Goal: Task Accomplishment & Management: Manage account settings

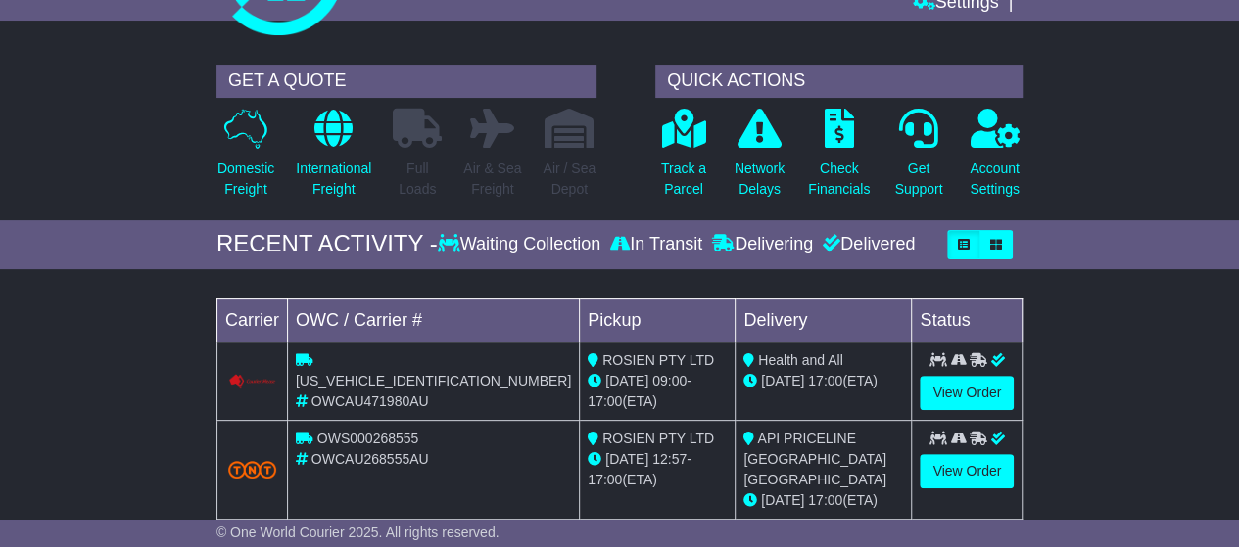
scroll to position [196, 0]
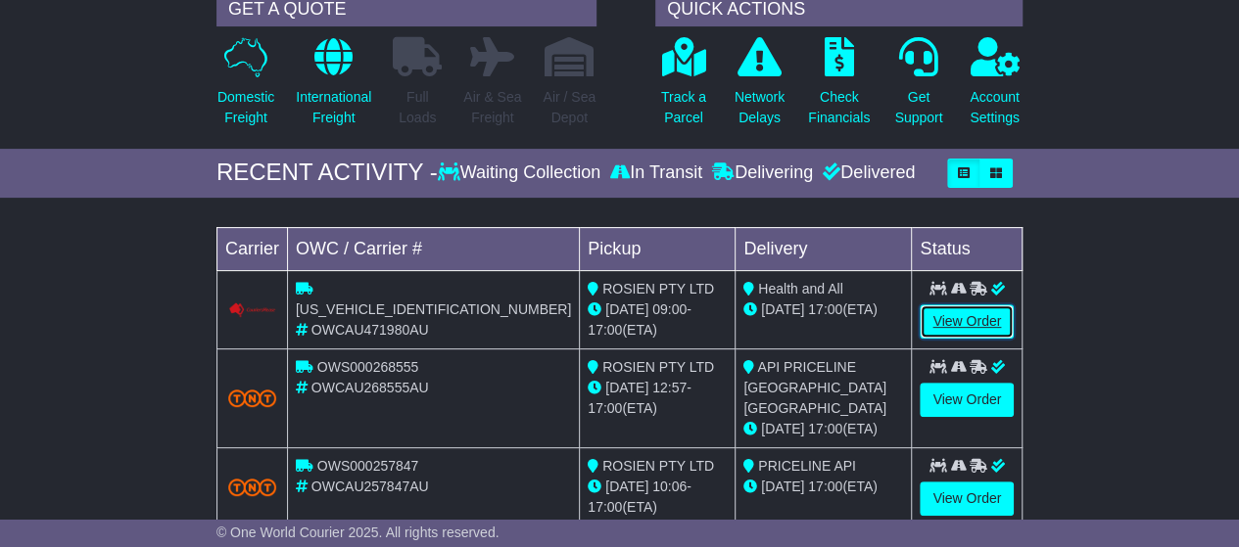
click at [954, 317] on link "View Order" at bounding box center [966, 322] width 94 height 34
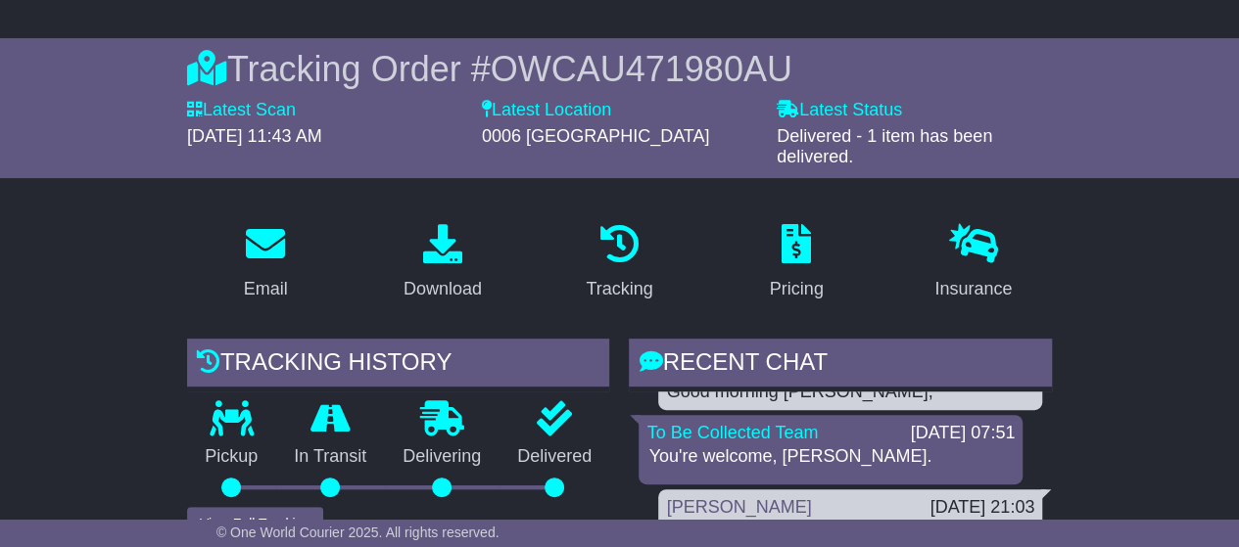
scroll to position [98, 0]
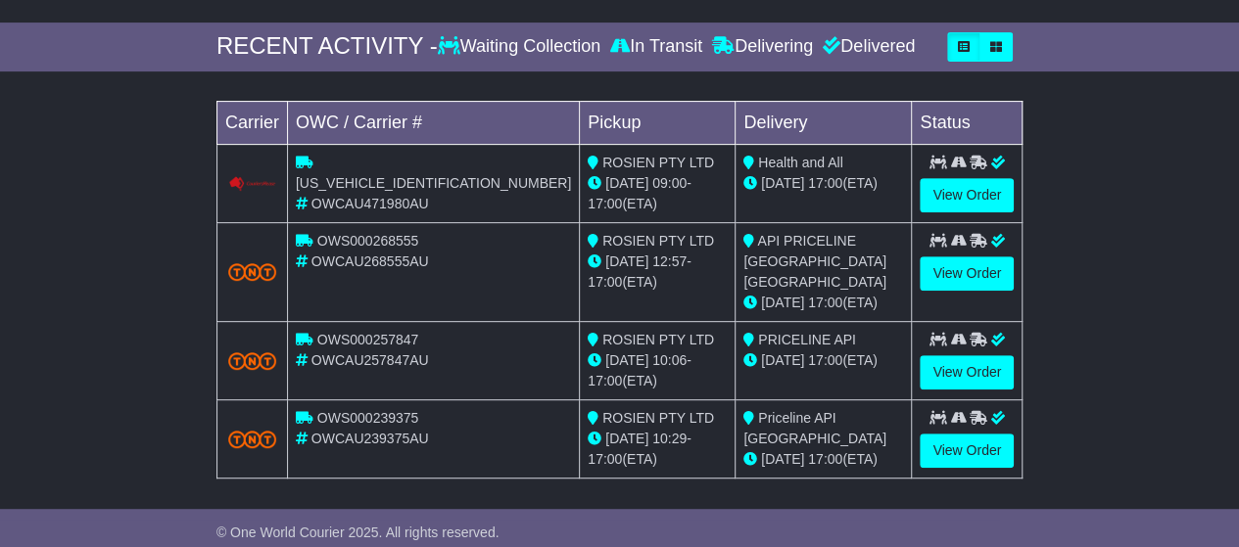
scroll to position [310, 0]
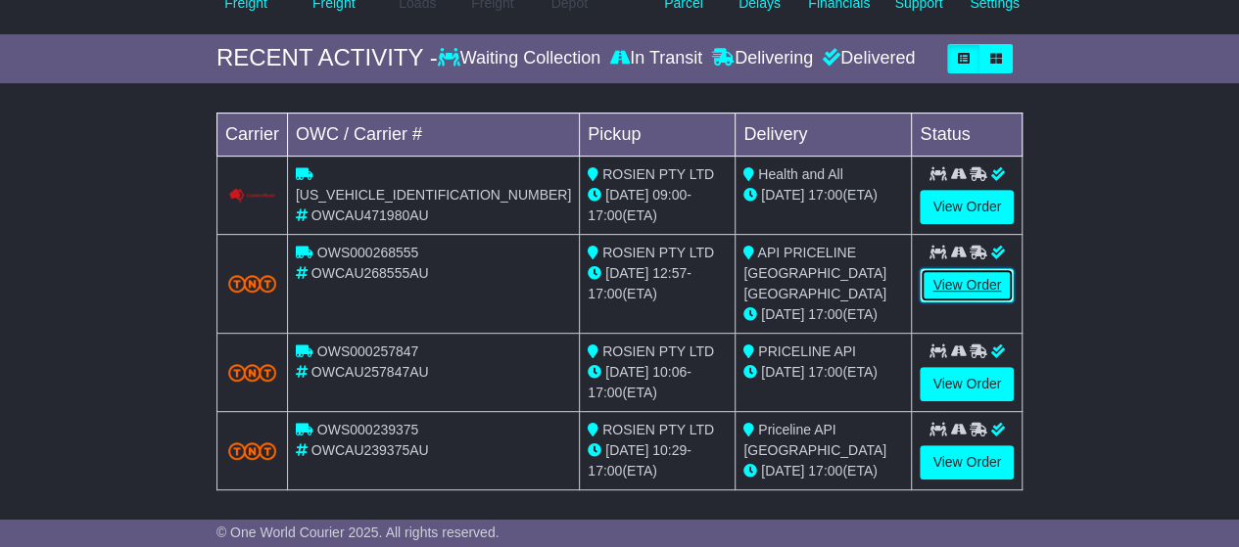
click at [951, 286] on link "View Order" at bounding box center [966, 285] width 94 height 34
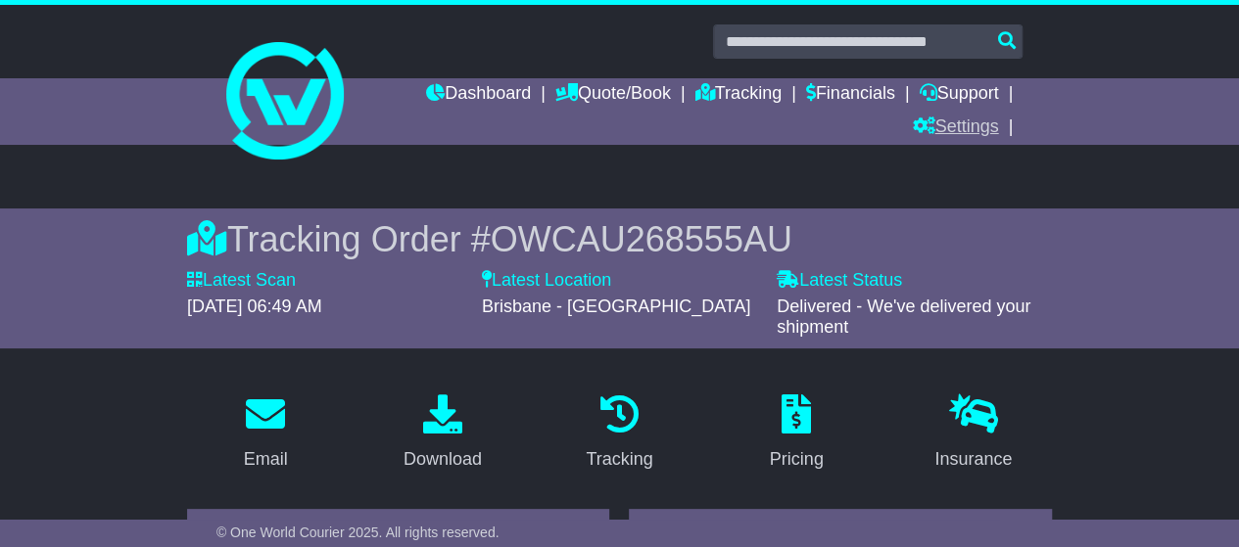
click at [966, 120] on link "Settings" at bounding box center [955, 128] width 86 height 33
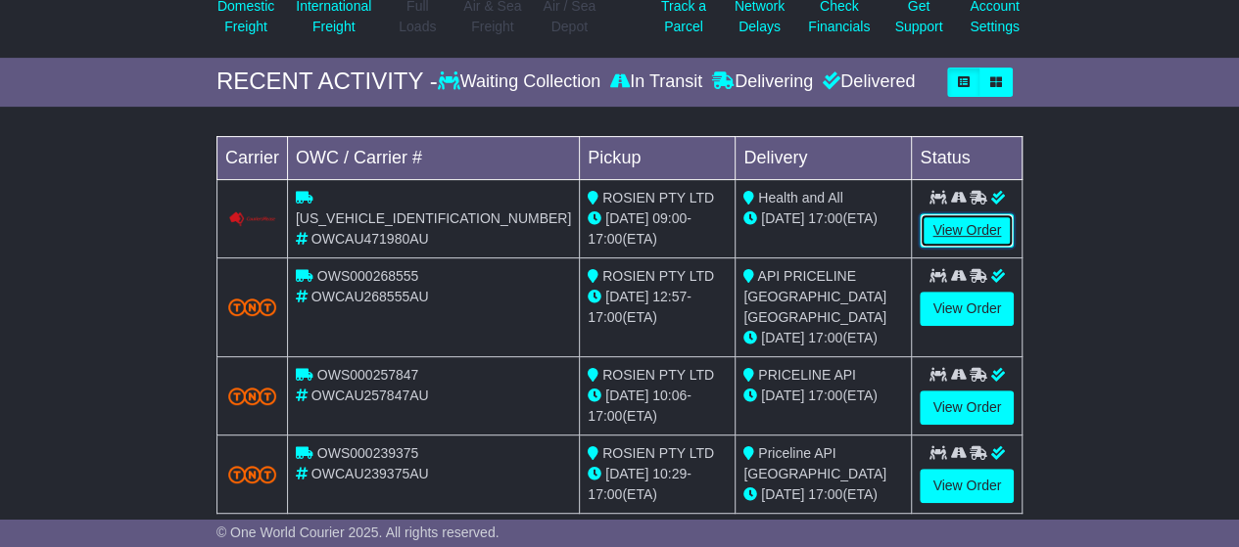
click at [966, 225] on link "View Order" at bounding box center [966, 230] width 94 height 34
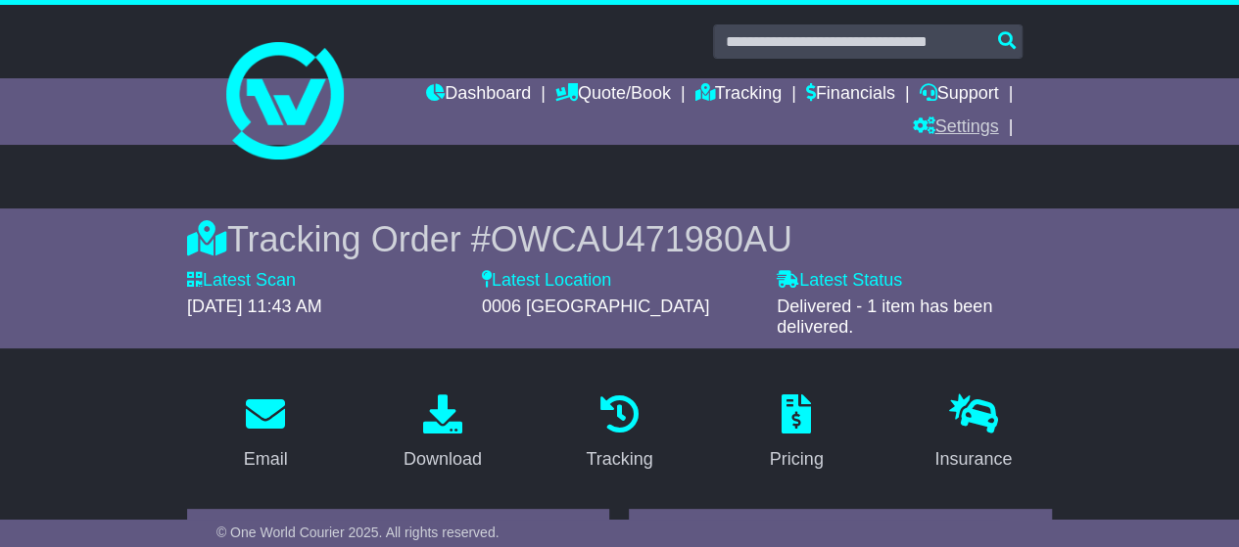
click at [964, 123] on link "Settings" at bounding box center [955, 128] width 86 height 33
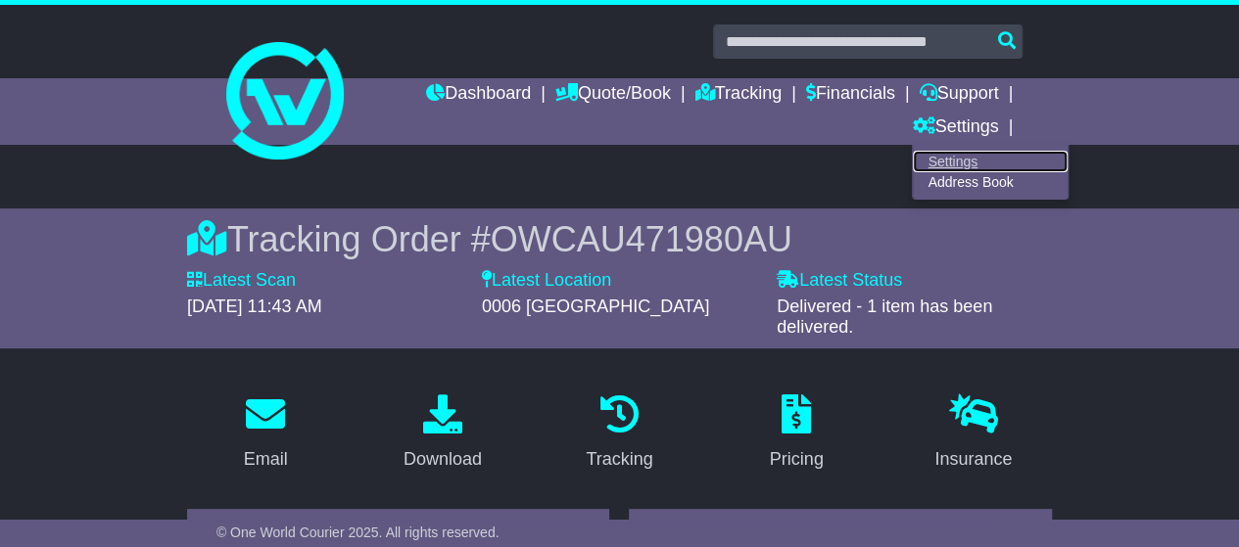
click at [945, 160] on link "Settings" at bounding box center [990, 162] width 155 height 22
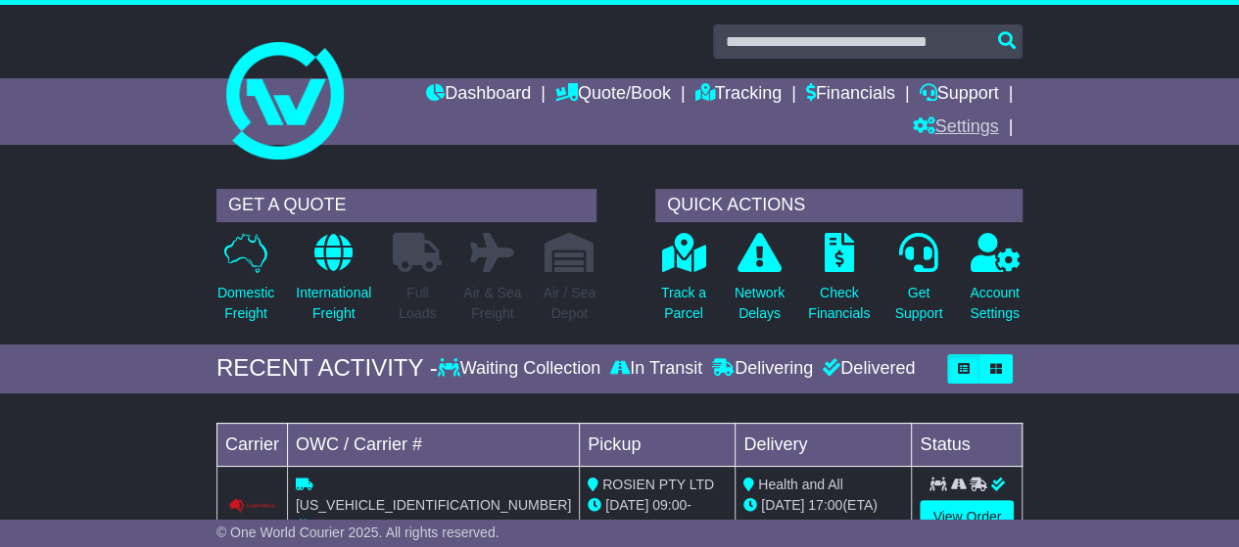
click at [960, 123] on link "Settings" at bounding box center [955, 128] width 86 height 33
click at [947, 162] on link "Settings" at bounding box center [990, 162] width 155 height 22
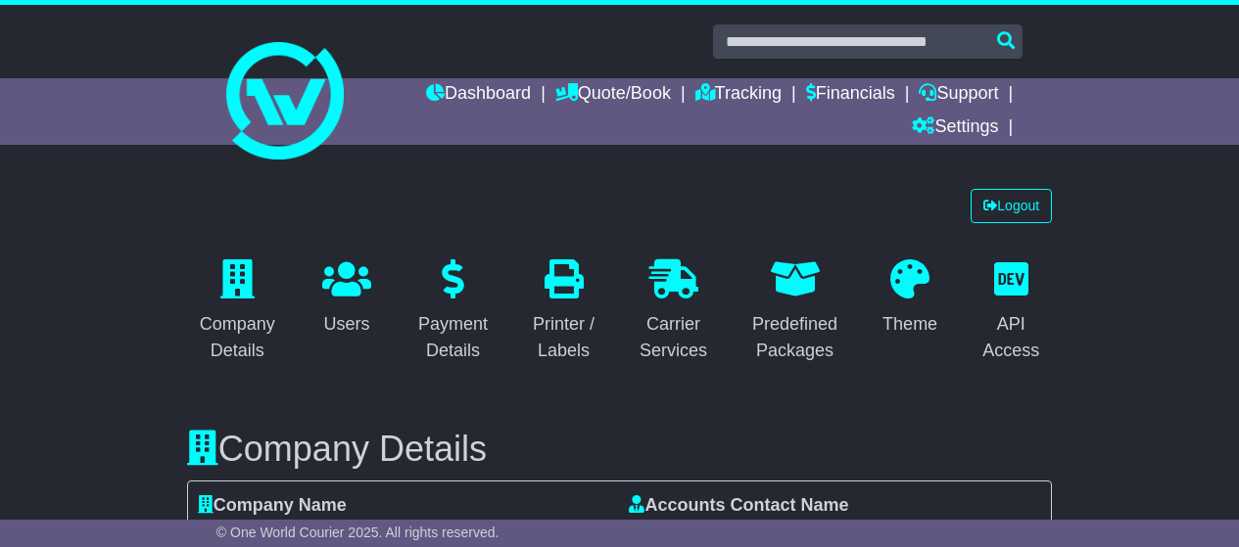
select select "**********"
select select "**"
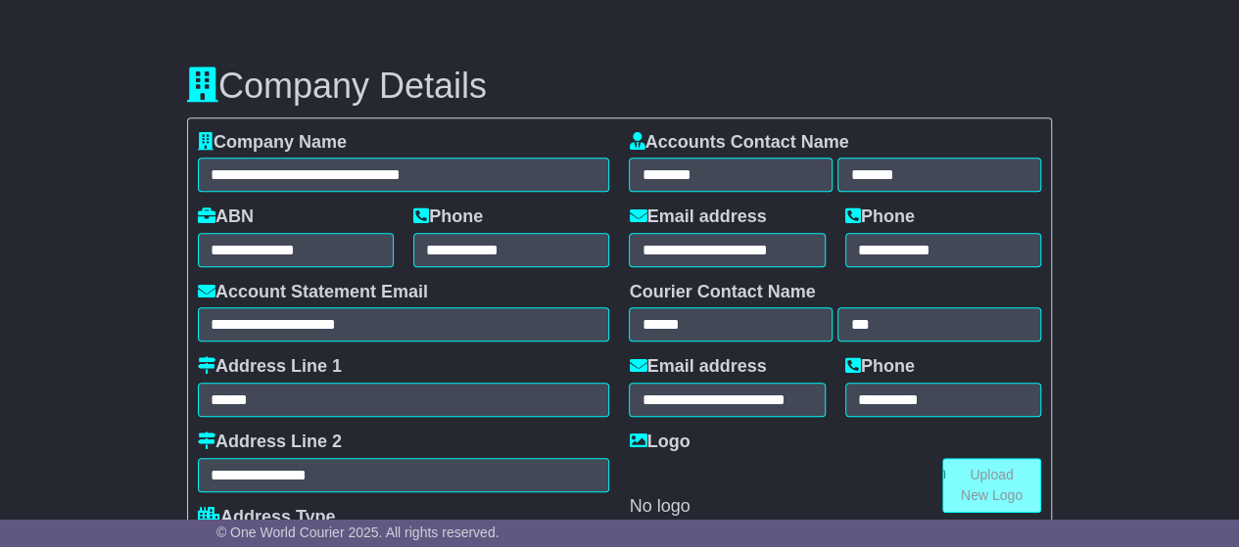
scroll to position [392, 0]
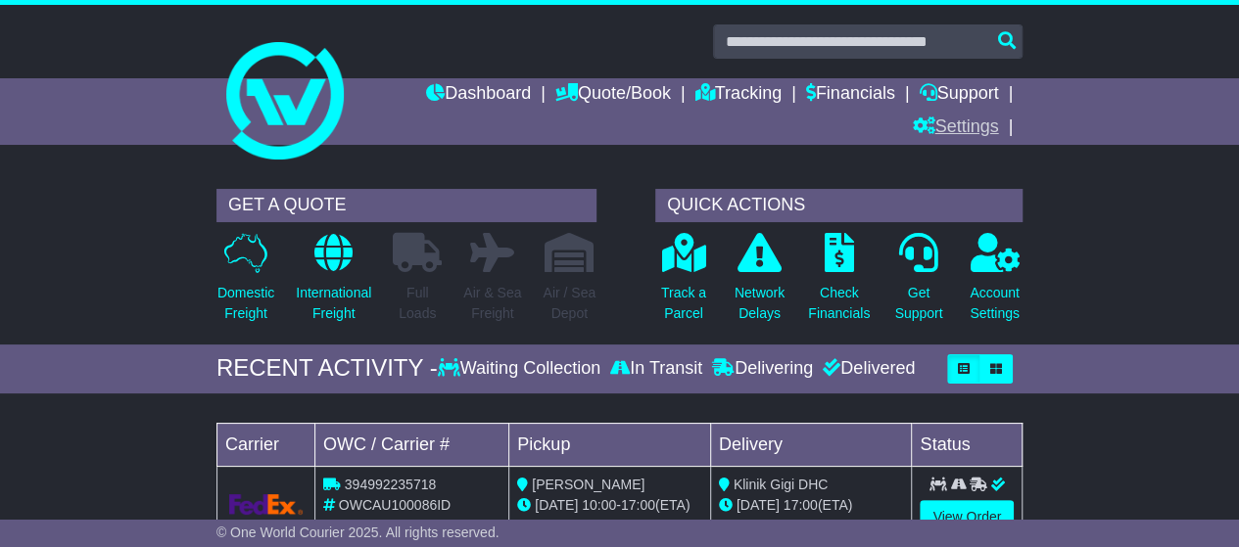
click at [973, 124] on link "Settings" at bounding box center [955, 128] width 86 height 33
click at [950, 164] on link "Settings" at bounding box center [990, 162] width 155 height 22
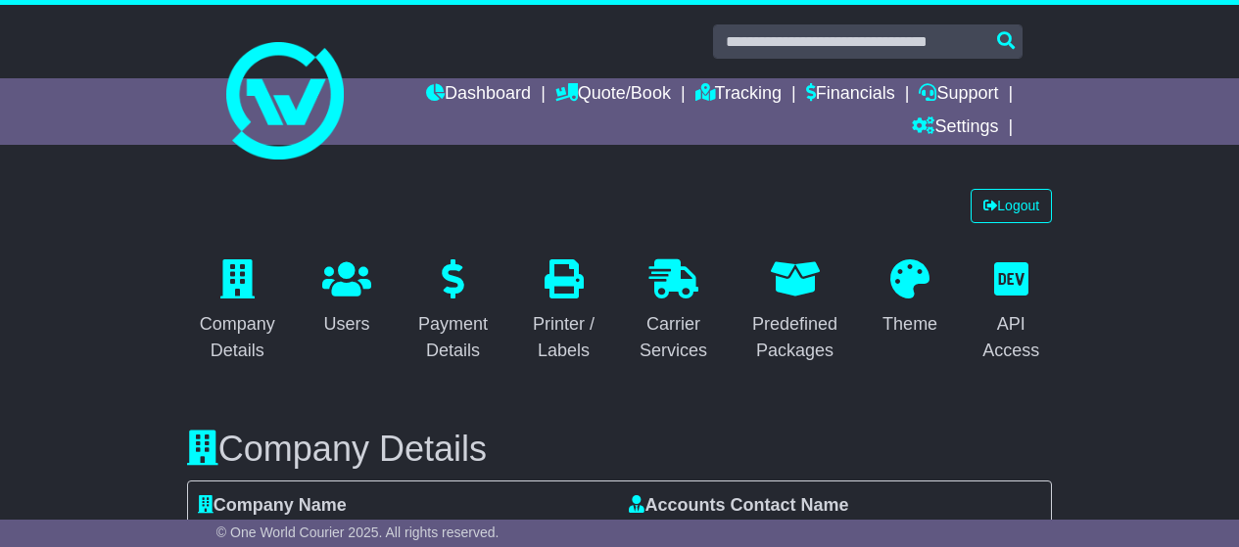
select select "**"
click at [468, 89] on link "Dashboard" at bounding box center [478, 94] width 105 height 33
select select "**"
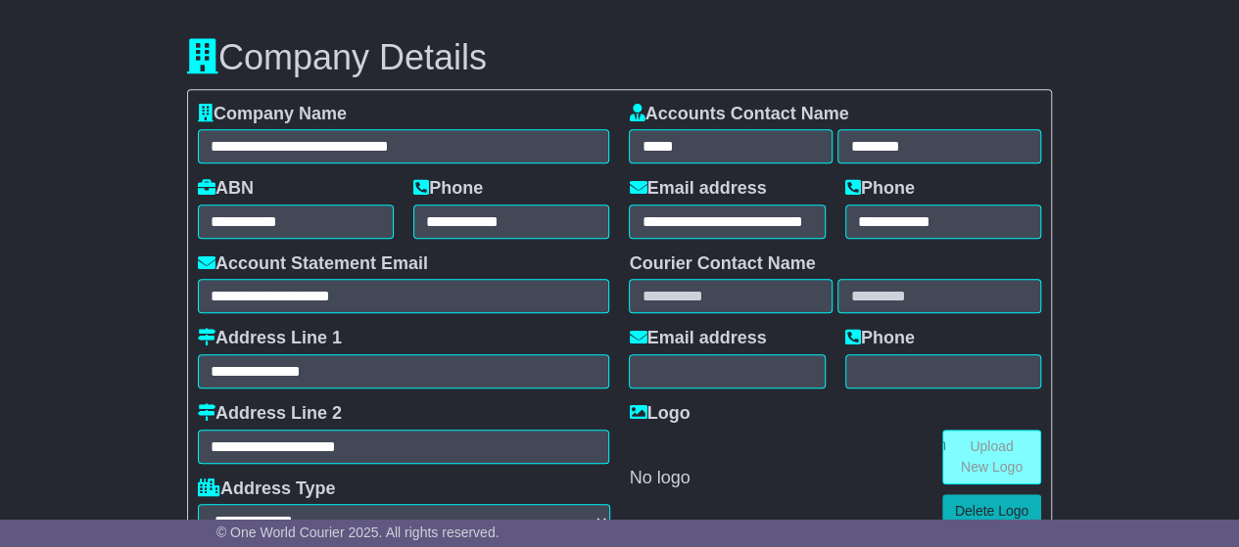
scroll to position [392, 0]
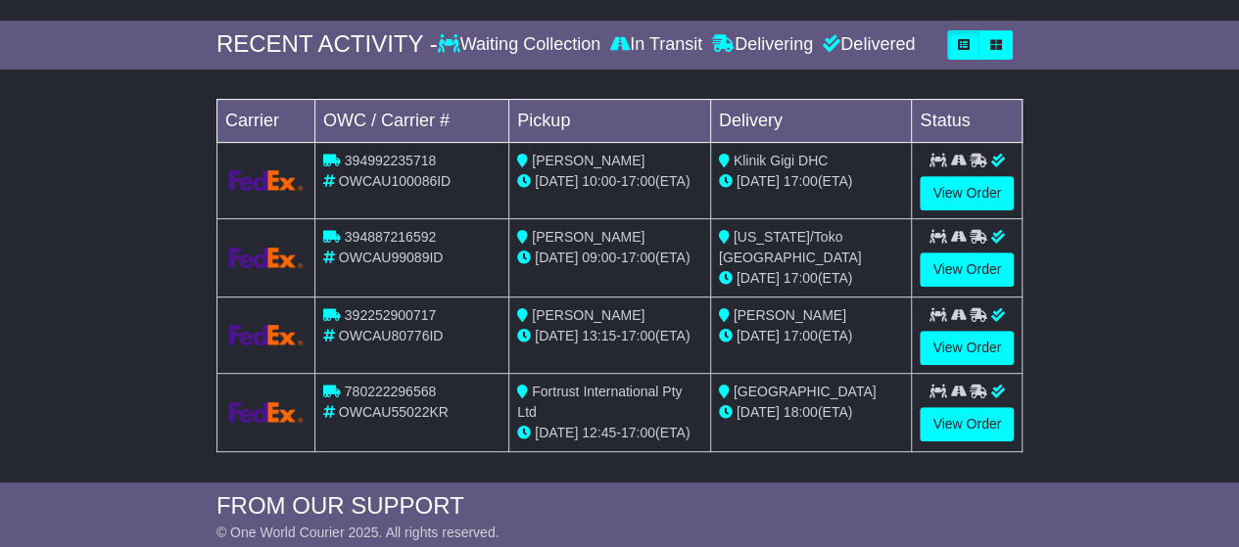
scroll to position [294, 0]
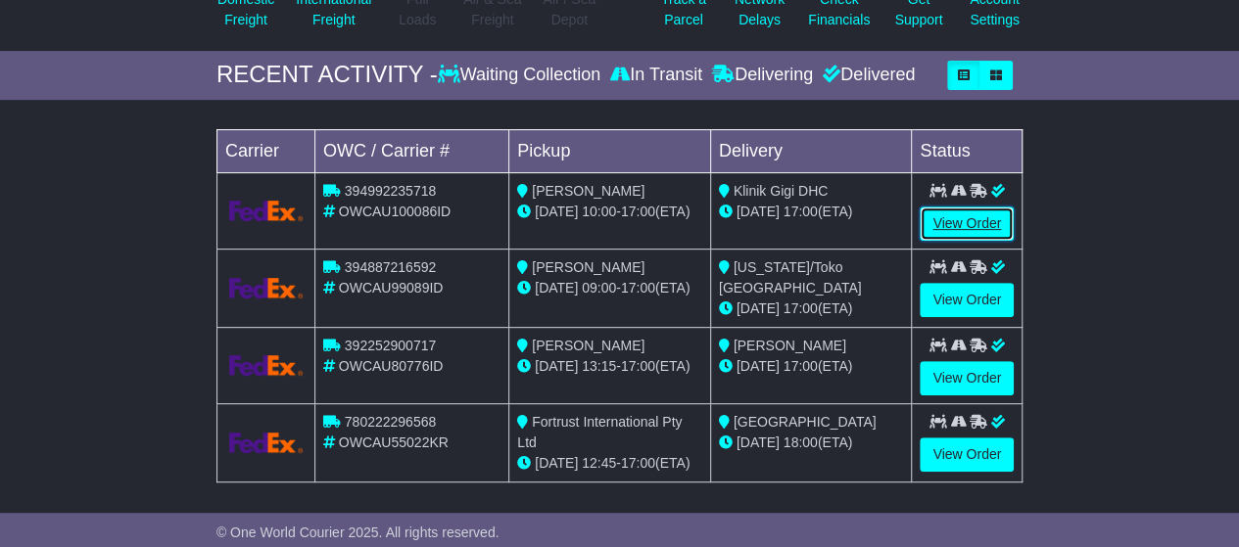
click at [967, 212] on link "View Order" at bounding box center [966, 224] width 94 height 34
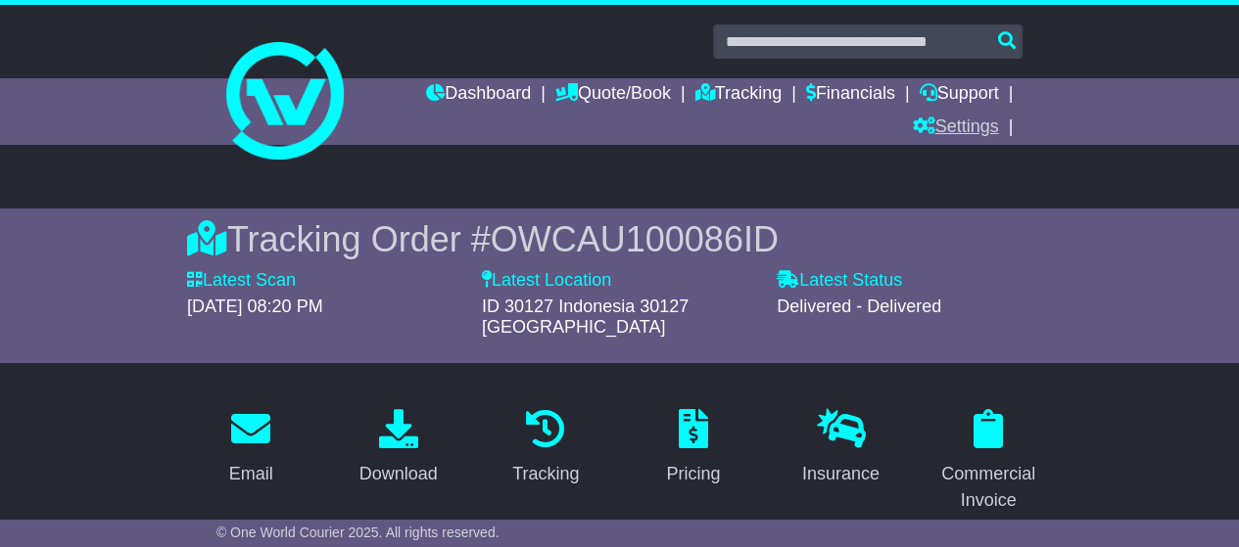
click at [964, 121] on link "Settings" at bounding box center [955, 128] width 86 height 33
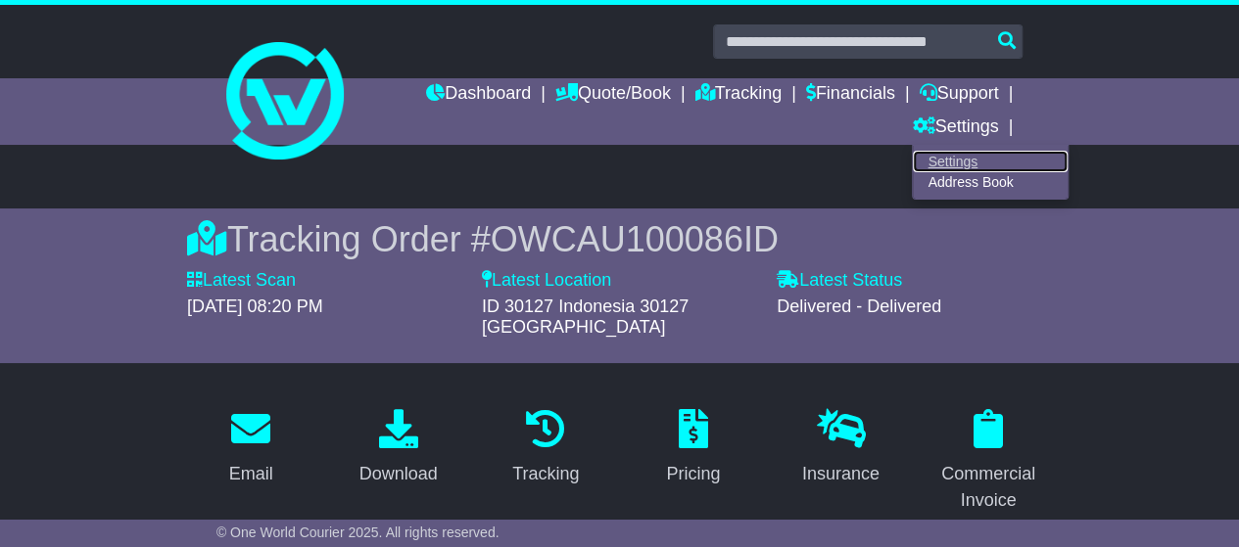
click at [947, 160] on link "Settings" at bounding box center [990, 162] width 155 height 22
